Goal: Task Accomplishment & Management: Complete application form

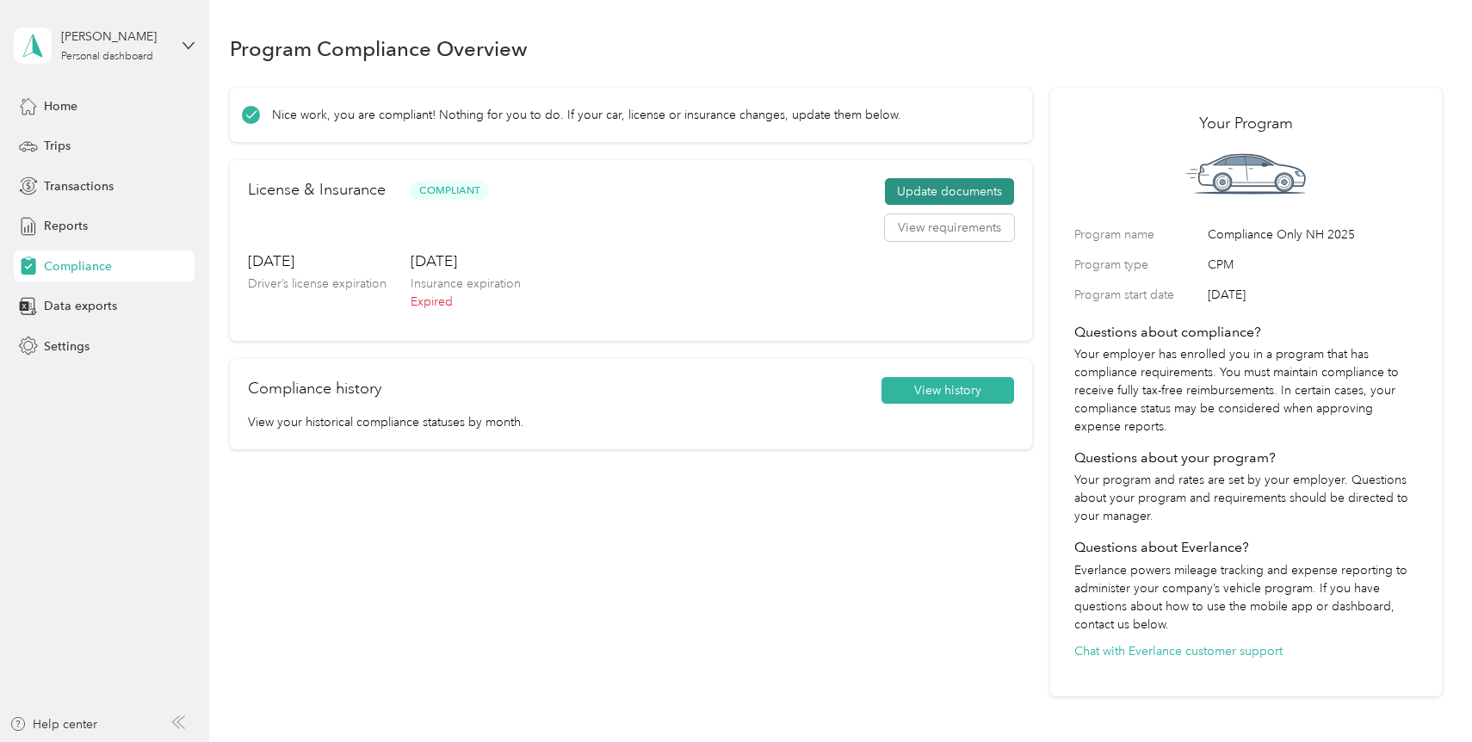
click at [985, 197] on button "Update documents" at bounding box center [949, 192] width 129 height 28
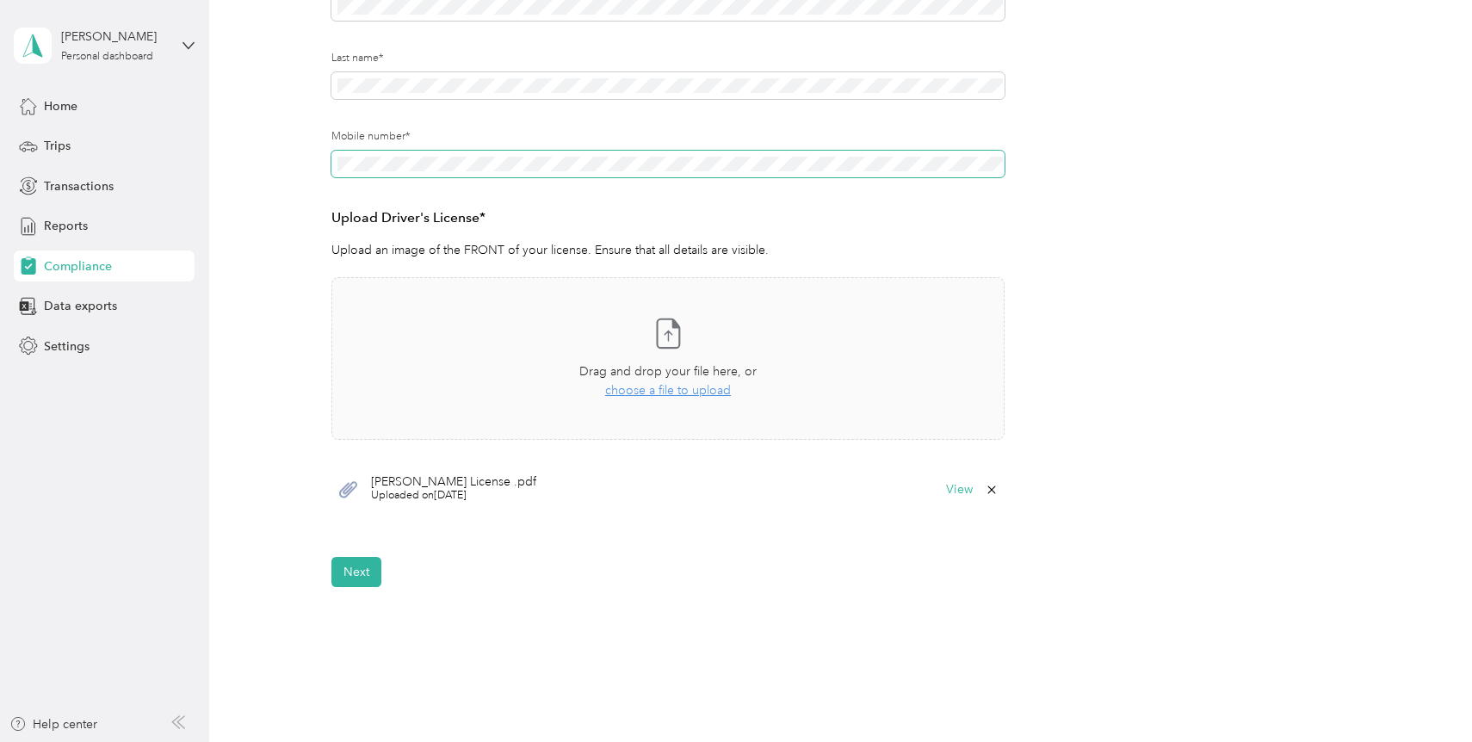
scroll to position [275, 0]
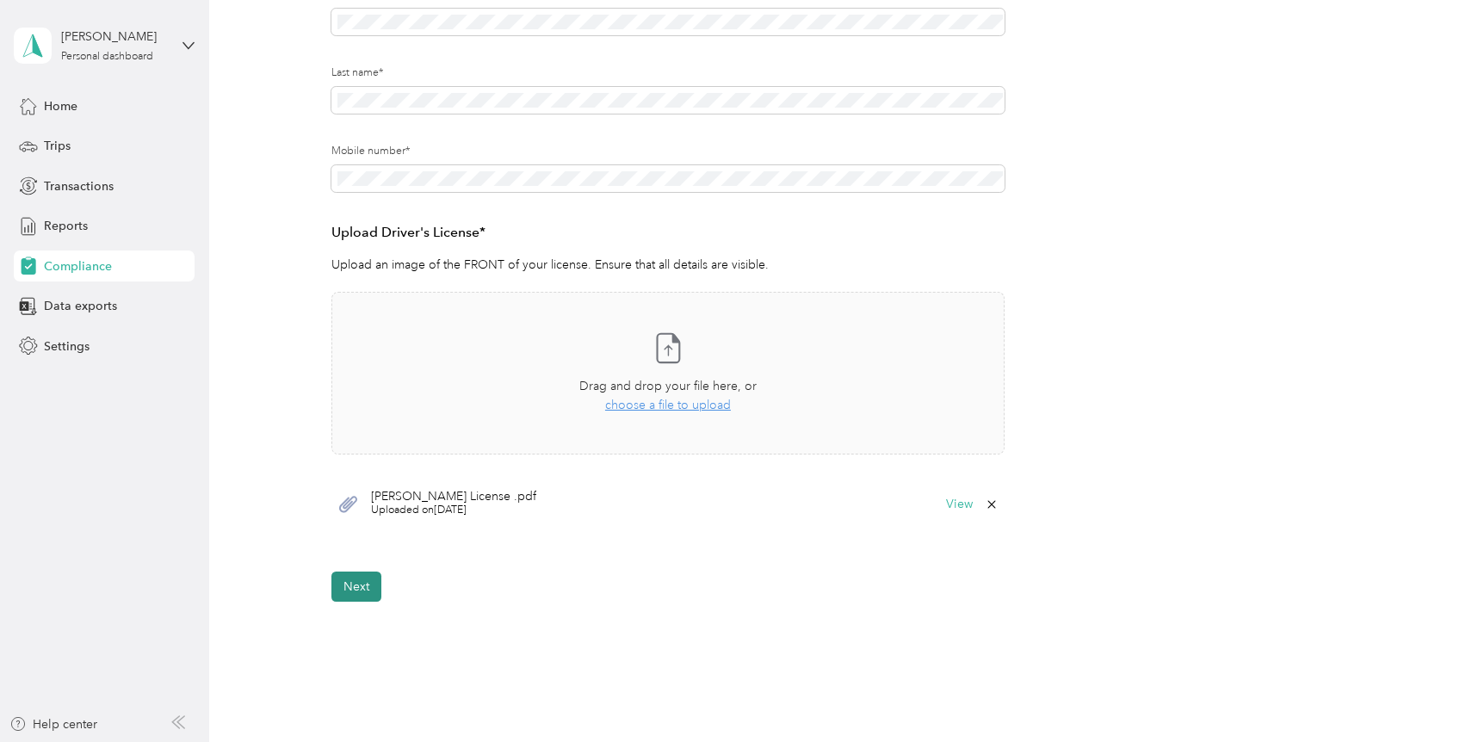
click at [360, 588] on button "Next" at bounding box center [356, 587] width 50 height 30
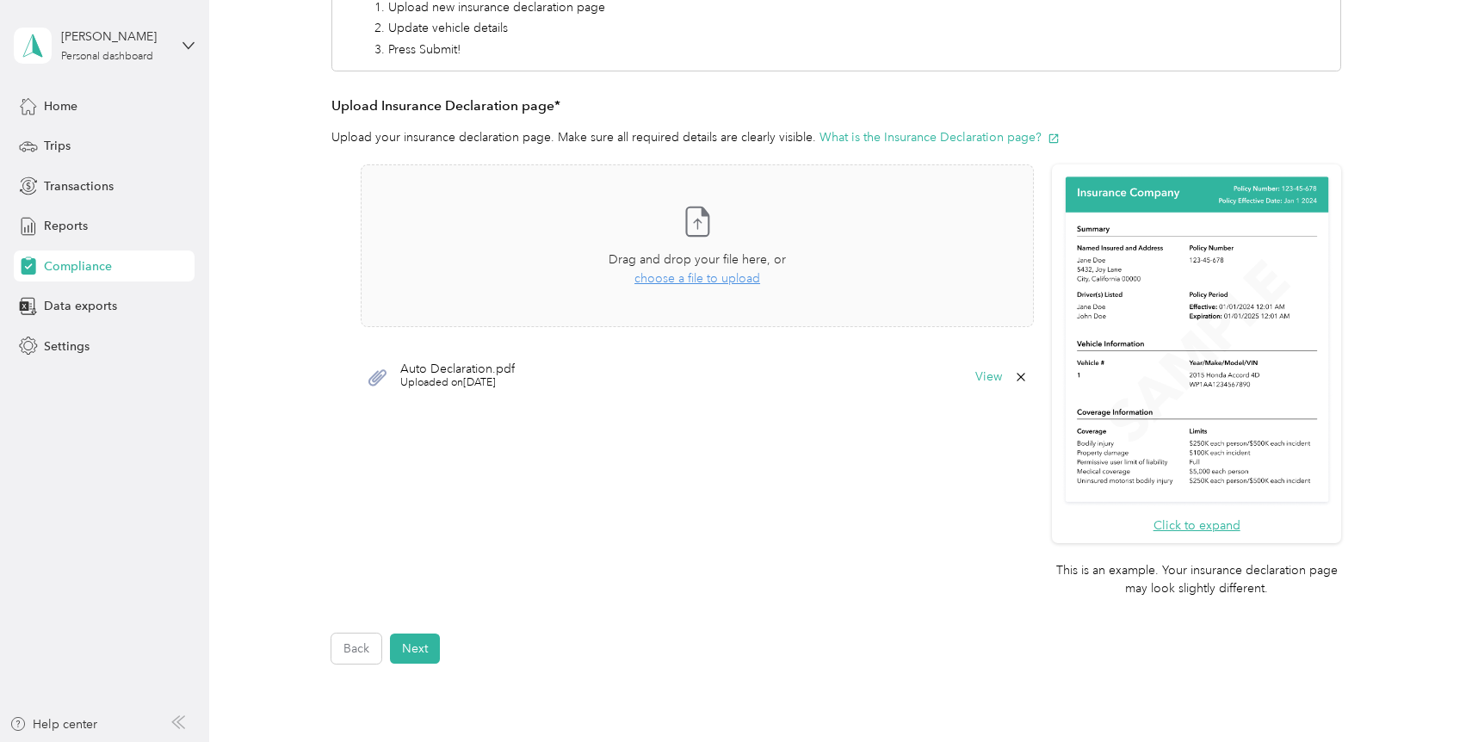
scroll to position [360, 0]
click at [708, 277] on span "choose a file to upload" at bounding box center [697, 280] width 126 height 15
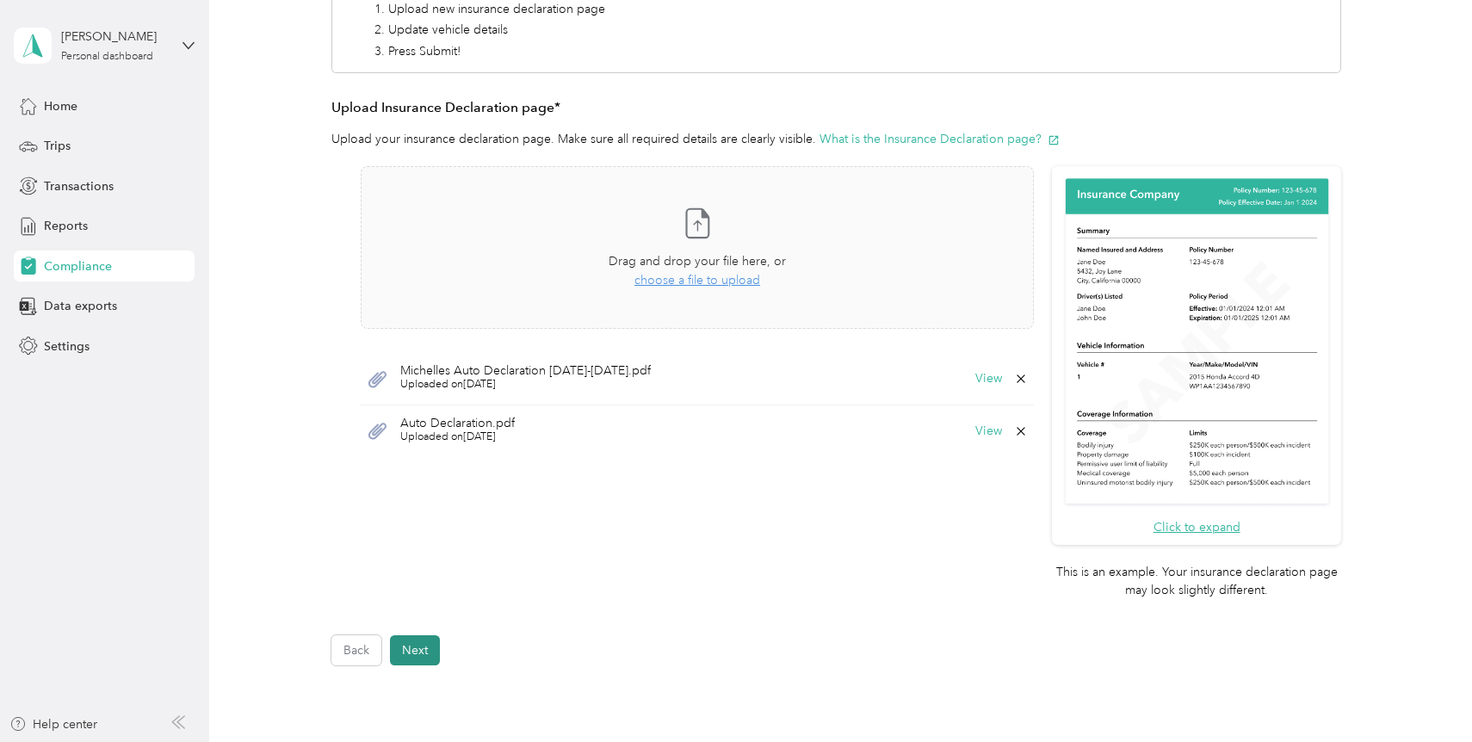
click at [436, 645] on button "Next" at bounding box center [415, 650] width 50 height 30
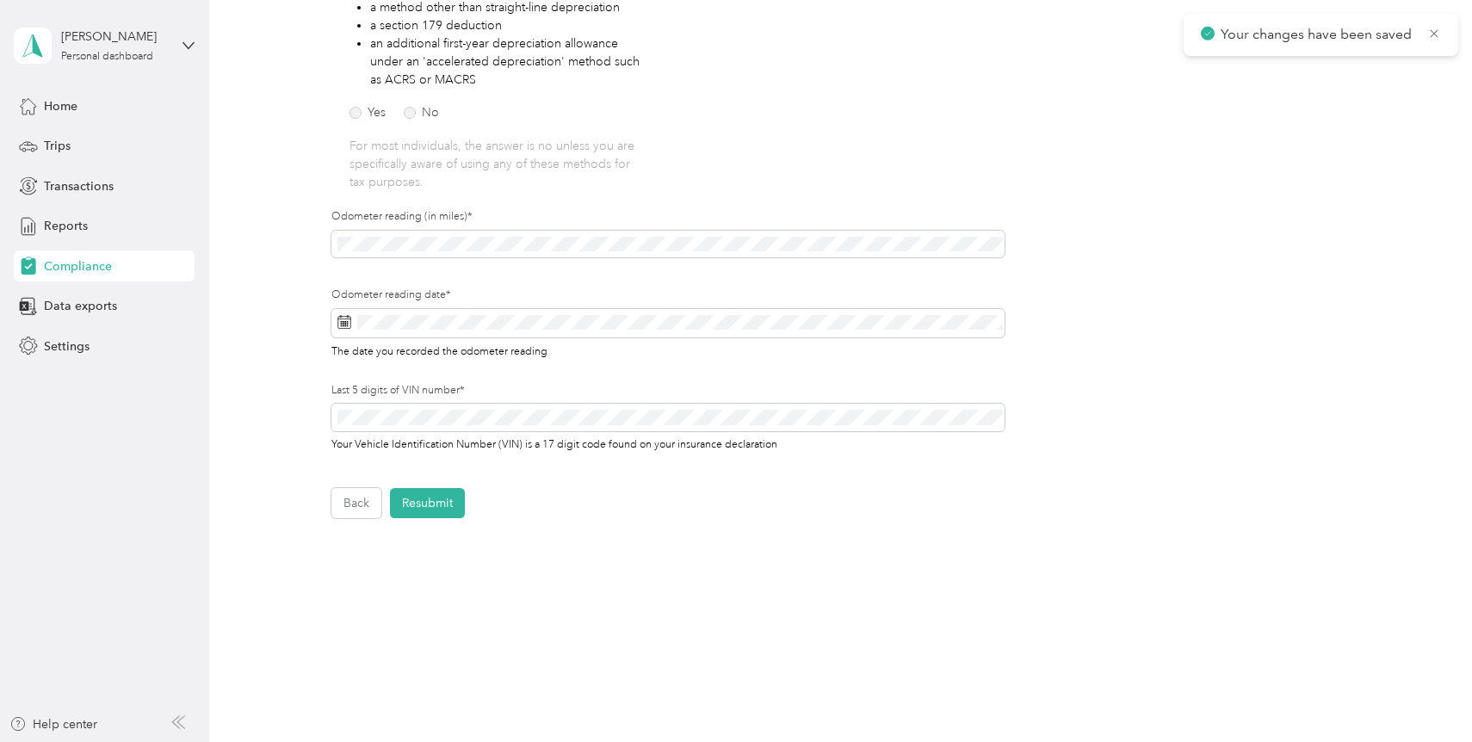
scroll to position [393, 0]
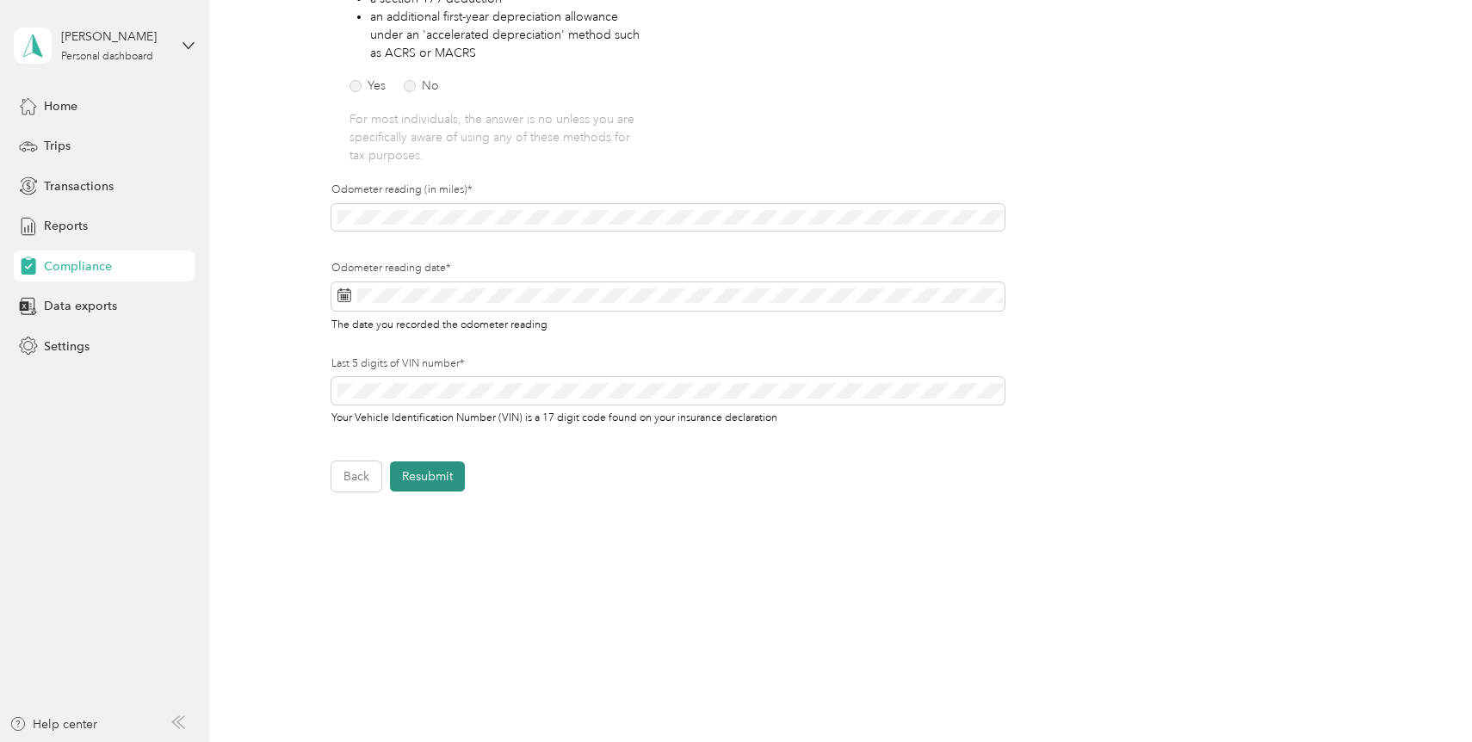
click at [424, 480] on button "Resubmit" at bounding box center [427, 476] width 75 height 30
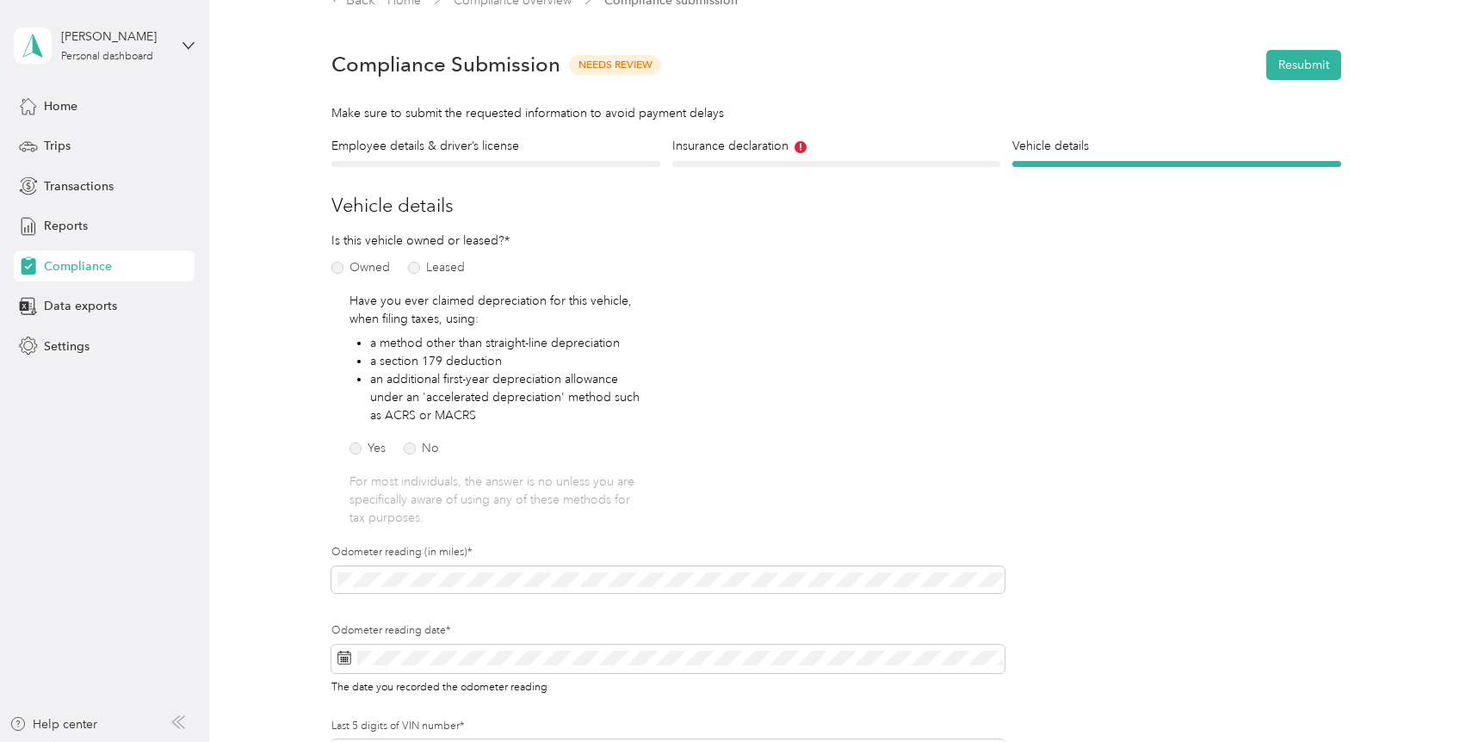
scroll to position [21, 0]
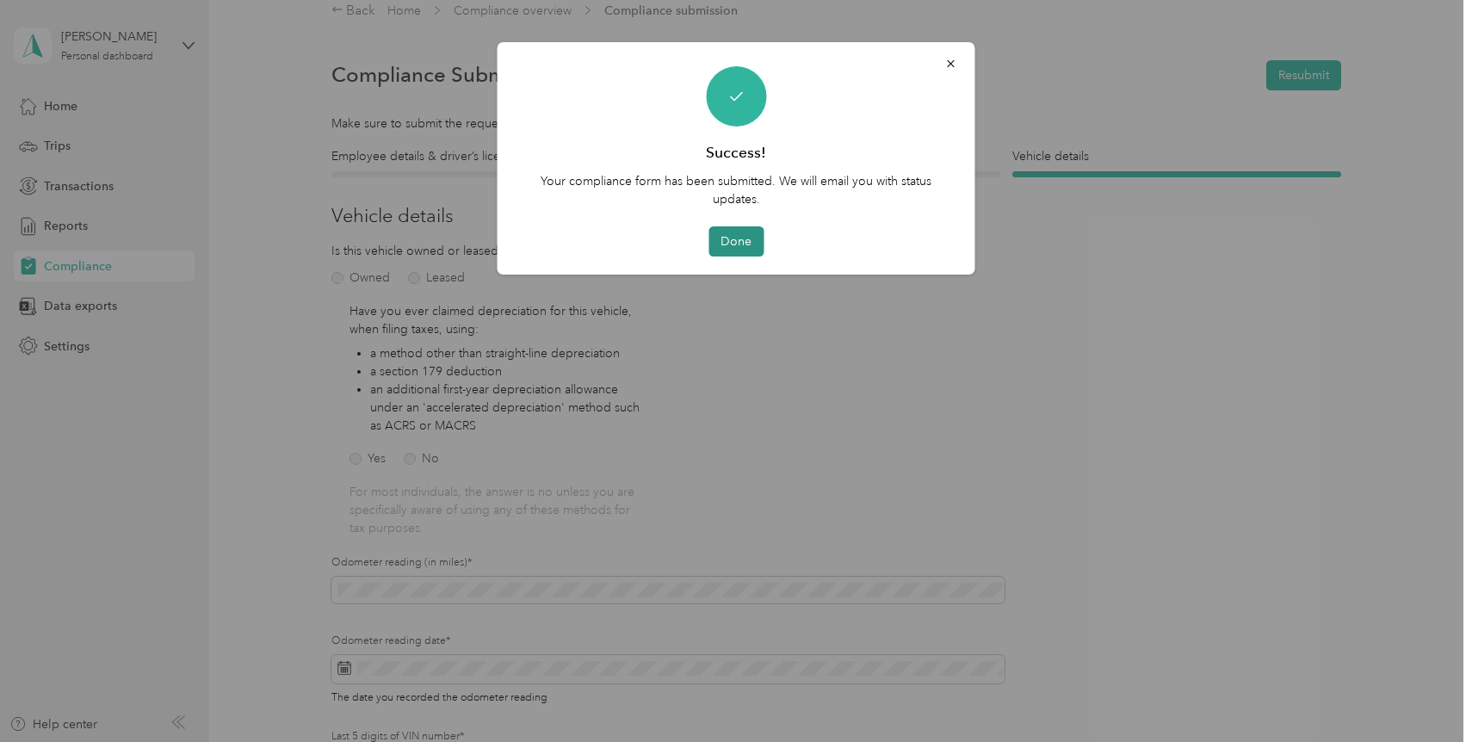
click at [741, 238] on button "Done" at bounding box center [735, 241] width 55 height 30
